Goal: Communication & Community: Ask a question

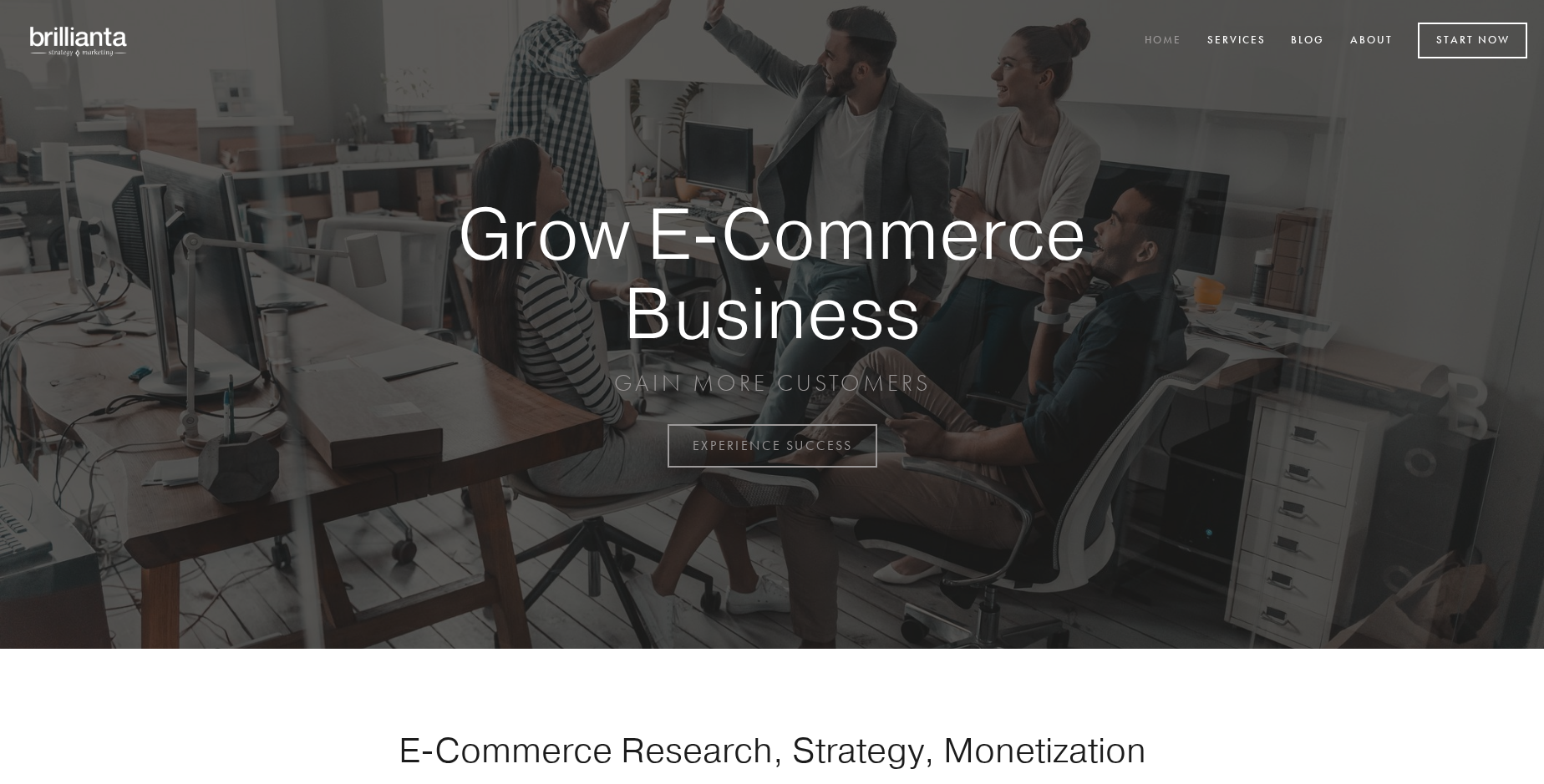
scroll to position [4380, 0]
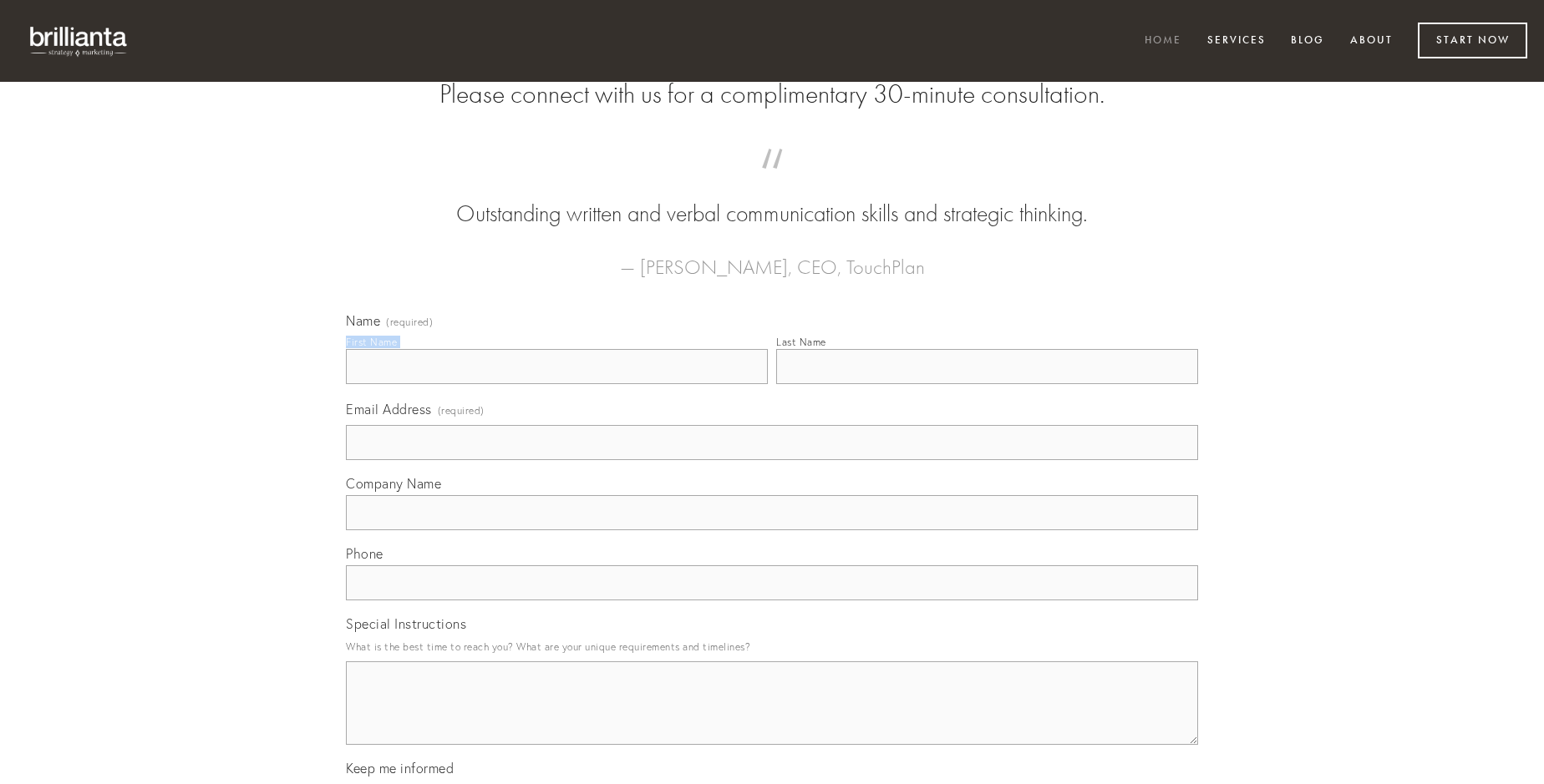
type input "[PERSON_NAME]"
click at [987, 384] on input "Last Name" at bounding box center [987, 366] width 422 height 35
type input "[PERSON_NAME]"
click at [772, 461] on input "Email Address (required)" at bounding box center [772, 443] width 852 height 35
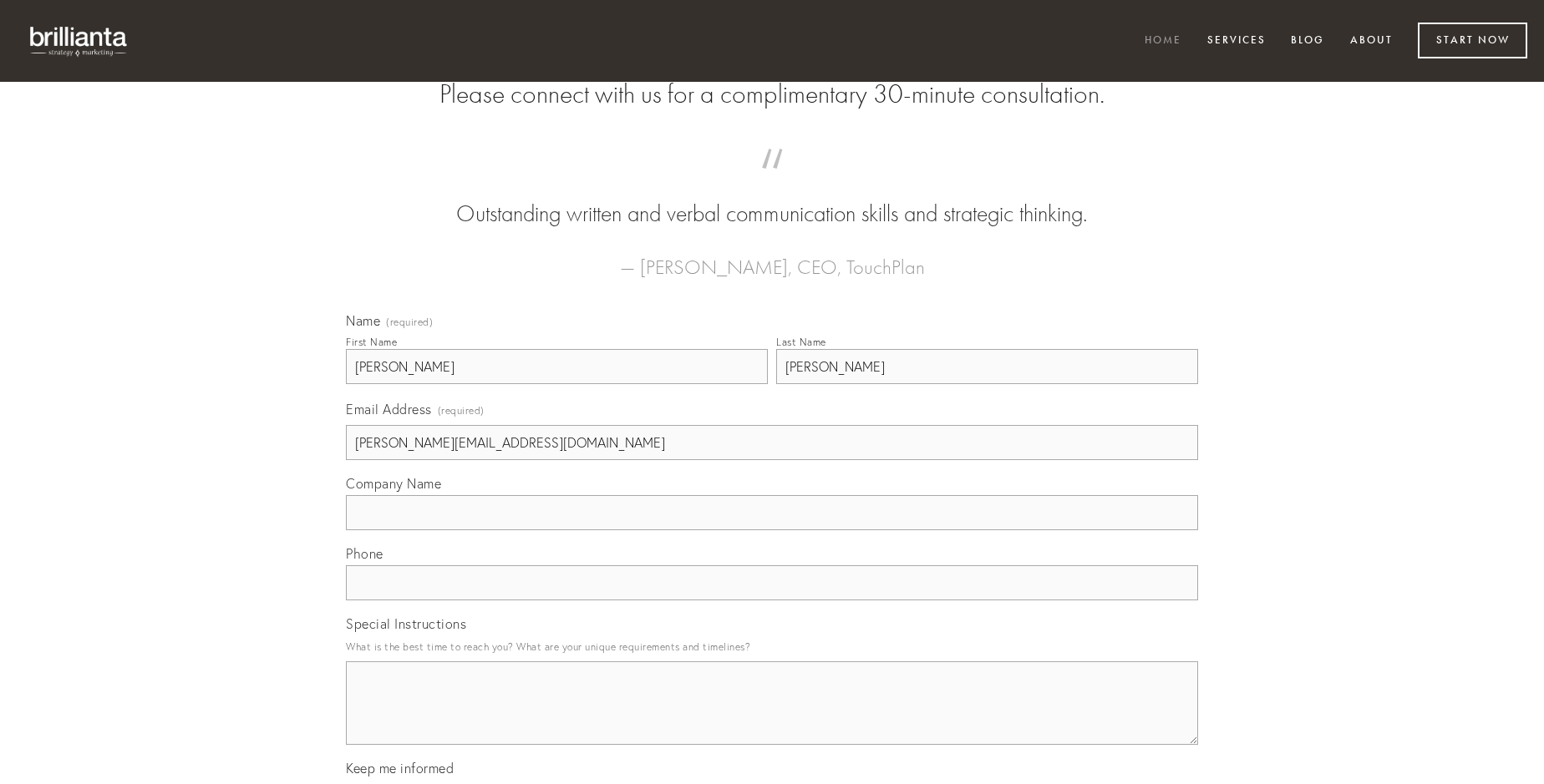
type input "[PERSON_NAME][EMAIL_ADDRESS][DOMAIN_NAME]"
click at [772, 531] on input "Company Name" at bounding box center [772, 513] width 852 height 35
type input "textus"
click at [772, 600] on input "text" at bounding box center [772, 584] width 852 height 35
click at [772, 718] on textarea "Special Instructions" at bounding box center [772, 702] width 852 height 84
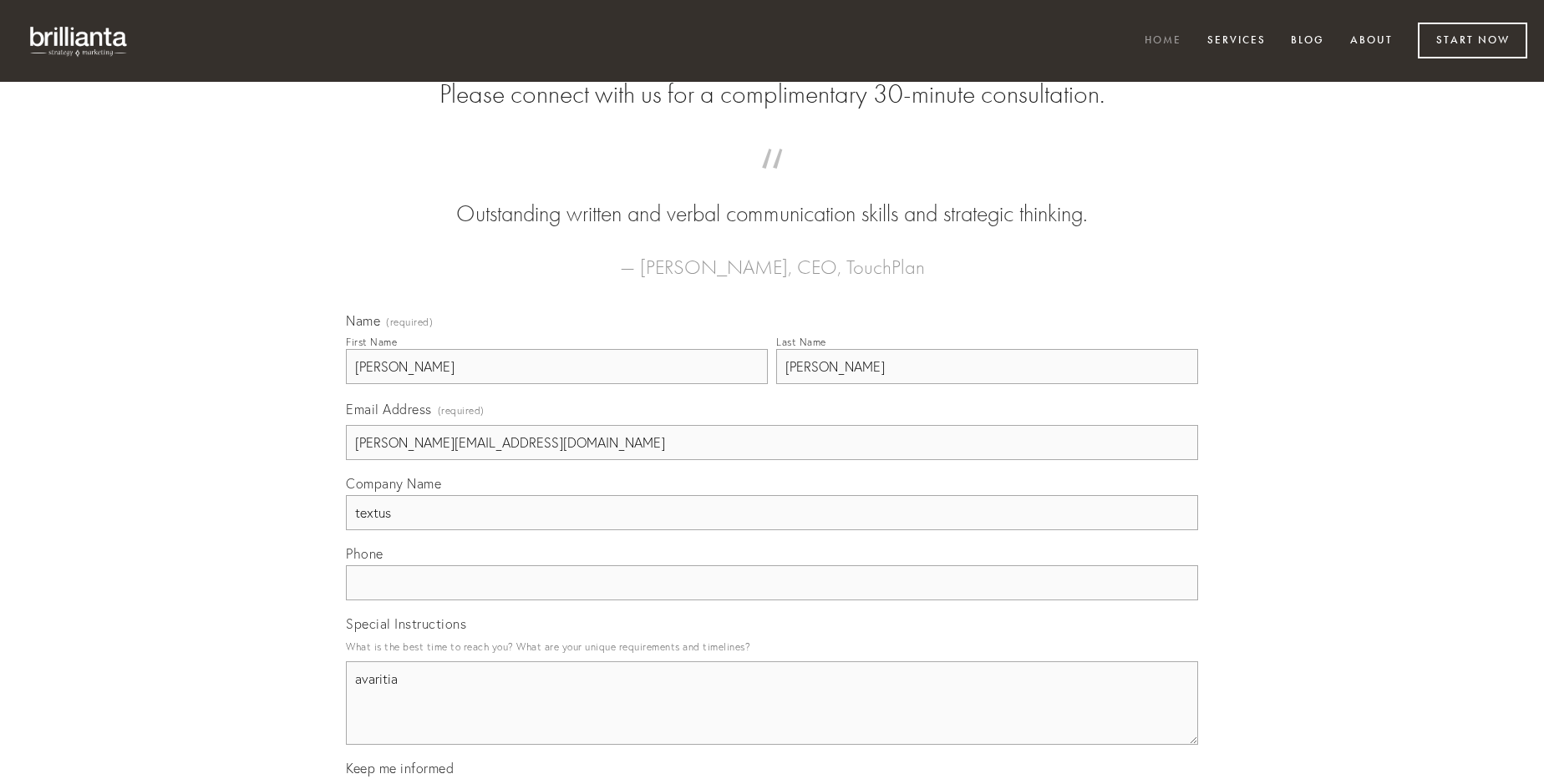
type textarea "avaritia"
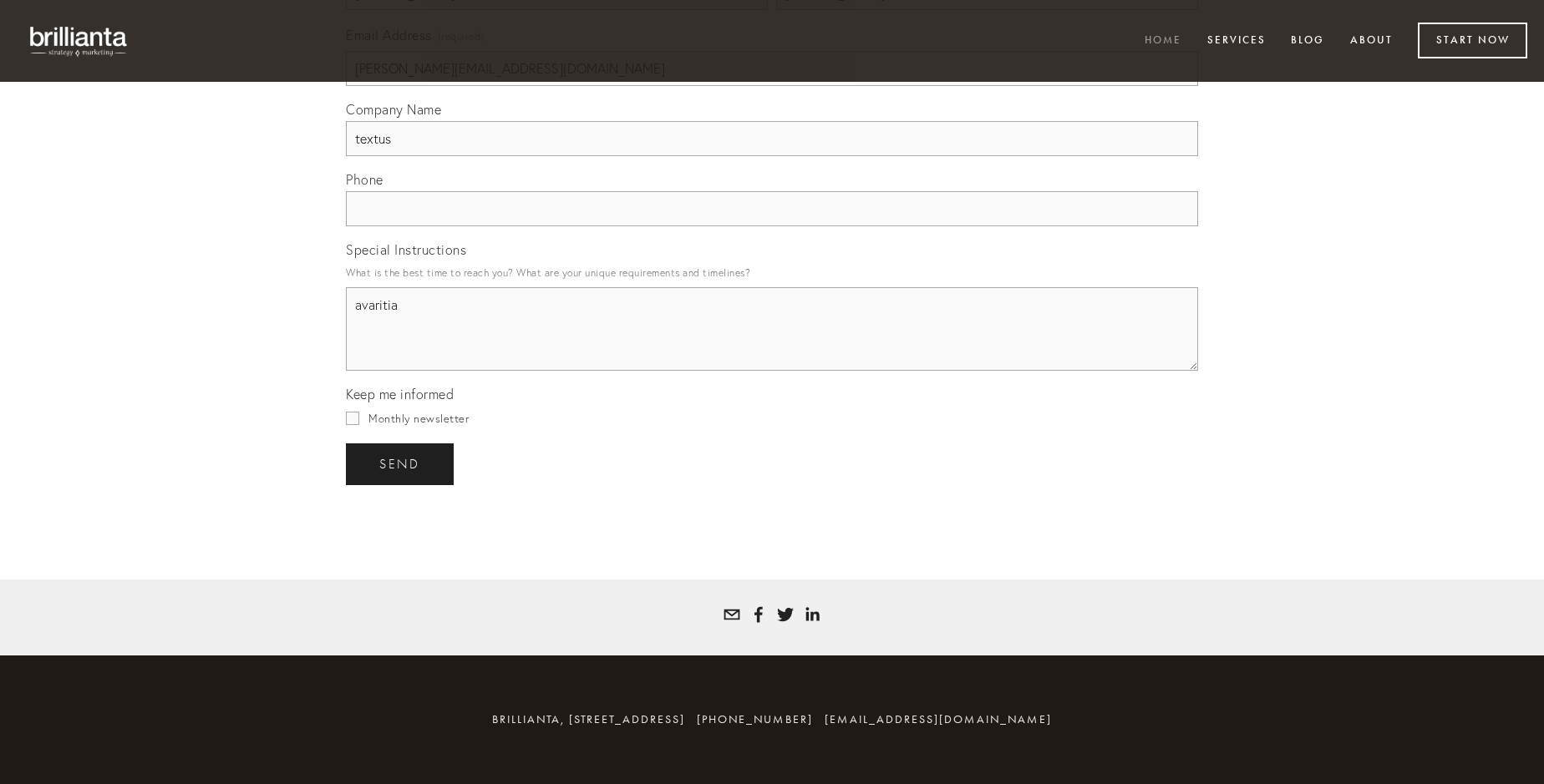
click at [401, 464] on span "send" at bounding box center [400, 464] width 41 height 15
